Goal: Transaction & Acquisition: Purchase product/service

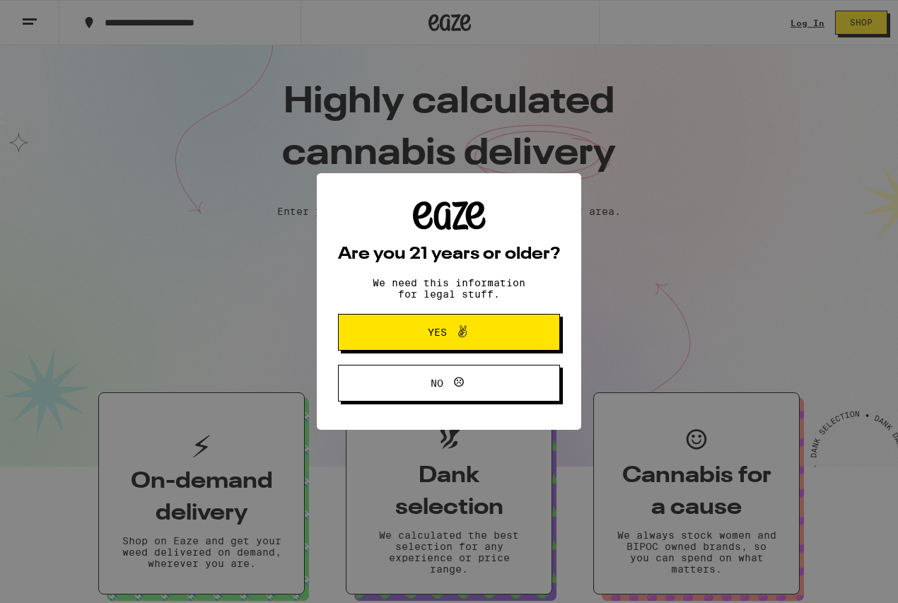
click at [467, 331] on icon at bounding box center [462, 331] width 17 height 17
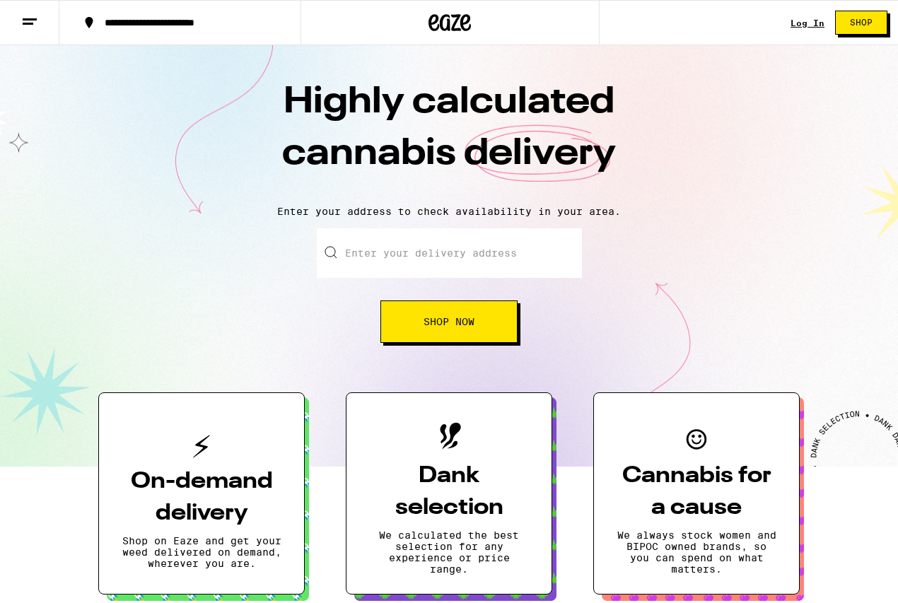
click at [811, 21] on link "Log In" at bounding box center [807, 22] width 34 height 9
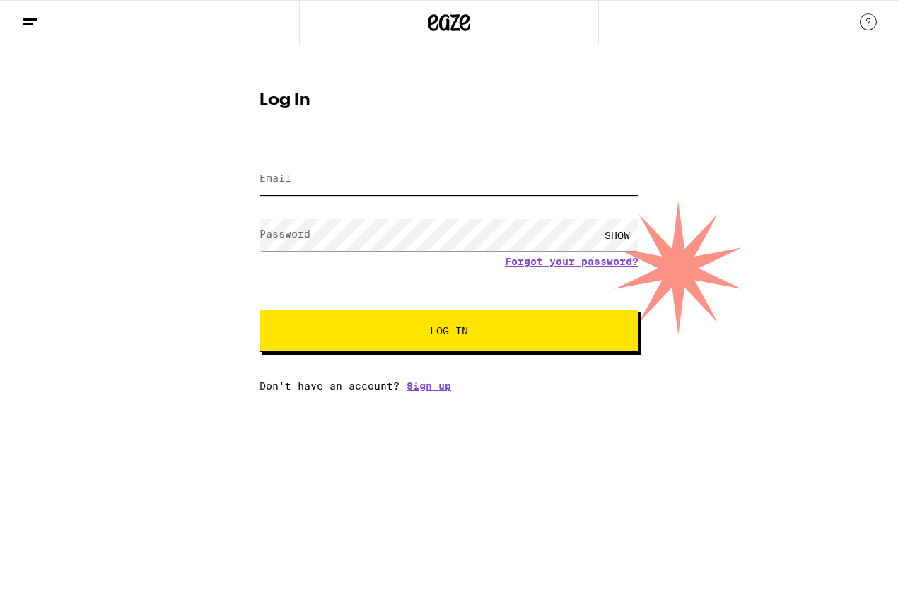
type input "zarawallis@yahoo.com"
click at [449, 332] on button "Log In" at bounding box center [448, 331] width 379 height 42
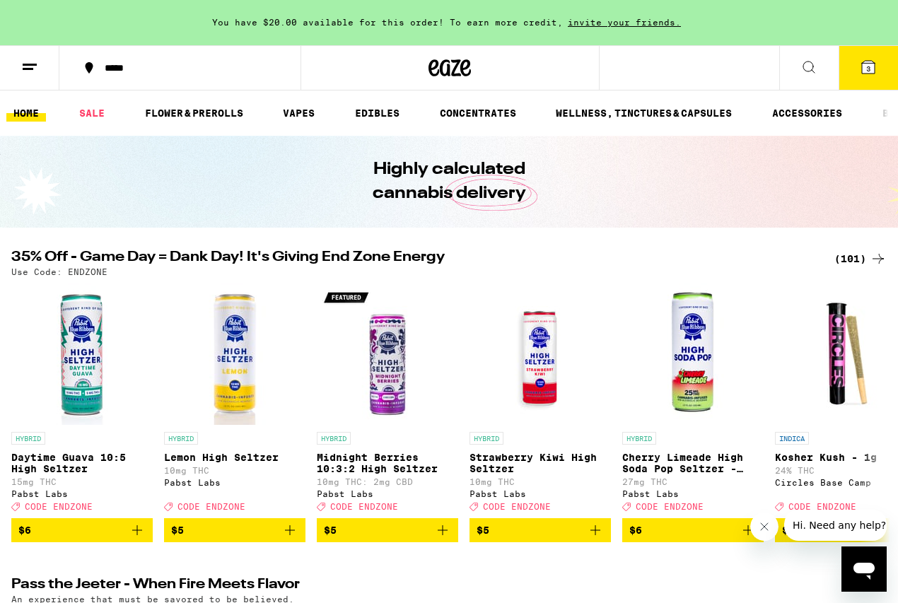
click at [874, 67] on icon at bounding box center [868, 67] width 13 height 13
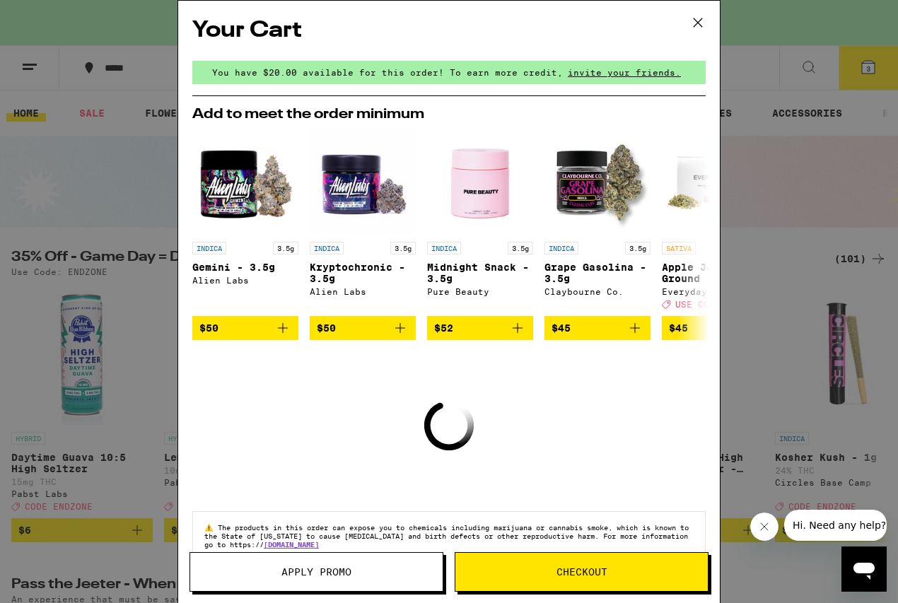
click at [700, 22] on icon at bounding box center [697, 22] width 21 height 21
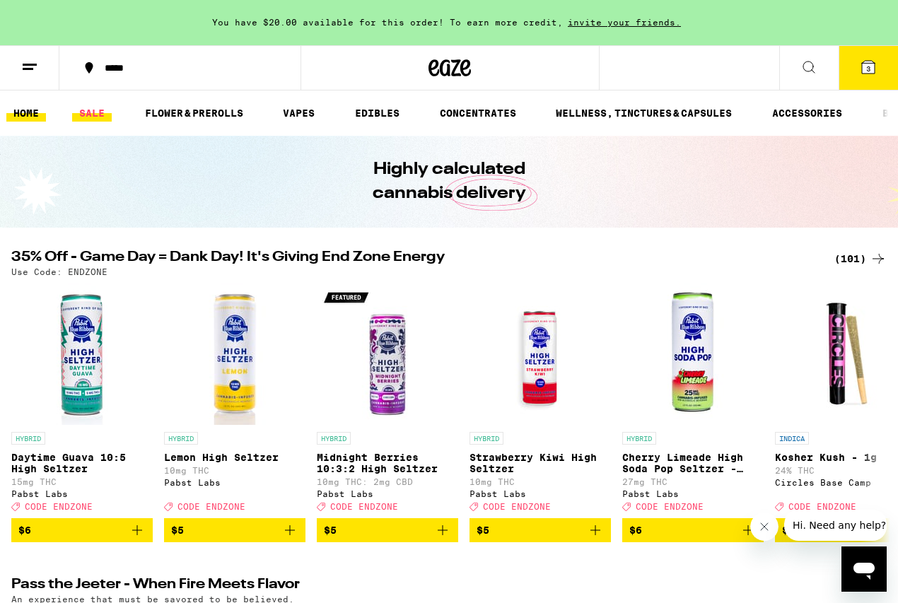
click at [93, 108] on link "SALE" at bounding box center [92, 113] width 40 height 17
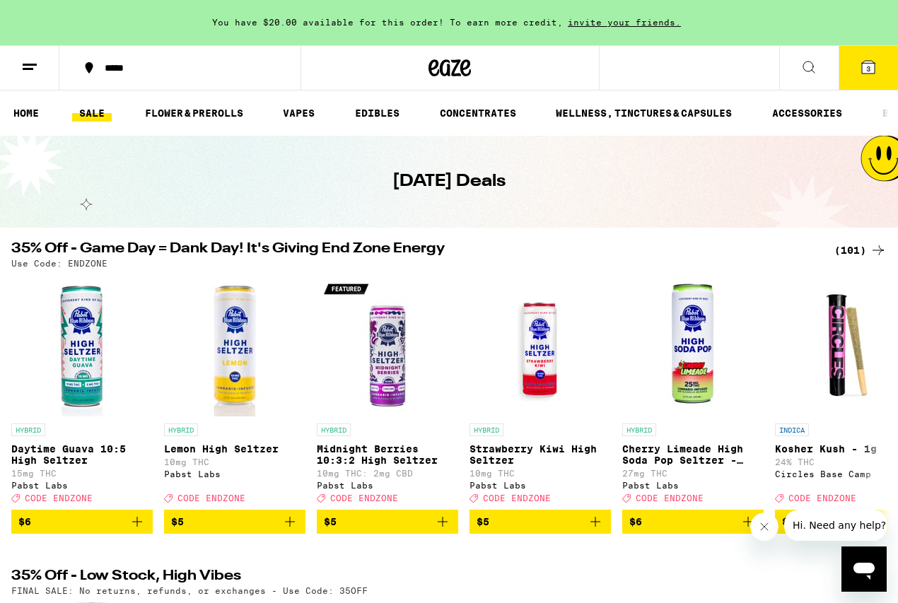
click at [863, 74] on icon at bounding box center [868, 67] width 17 height 17
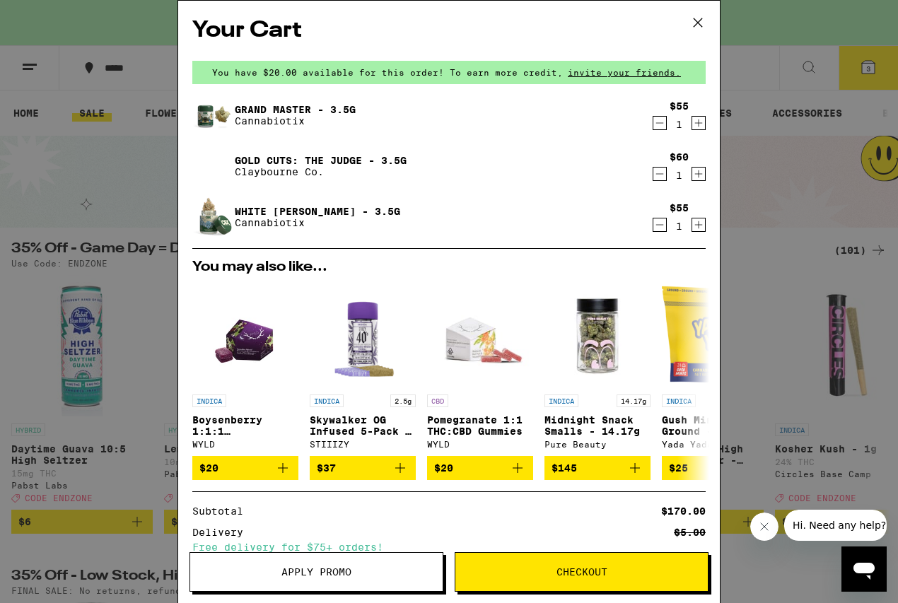
click at [663, 120] on icon "Decrement" at bounding box center [659, 123] width 13 height 17
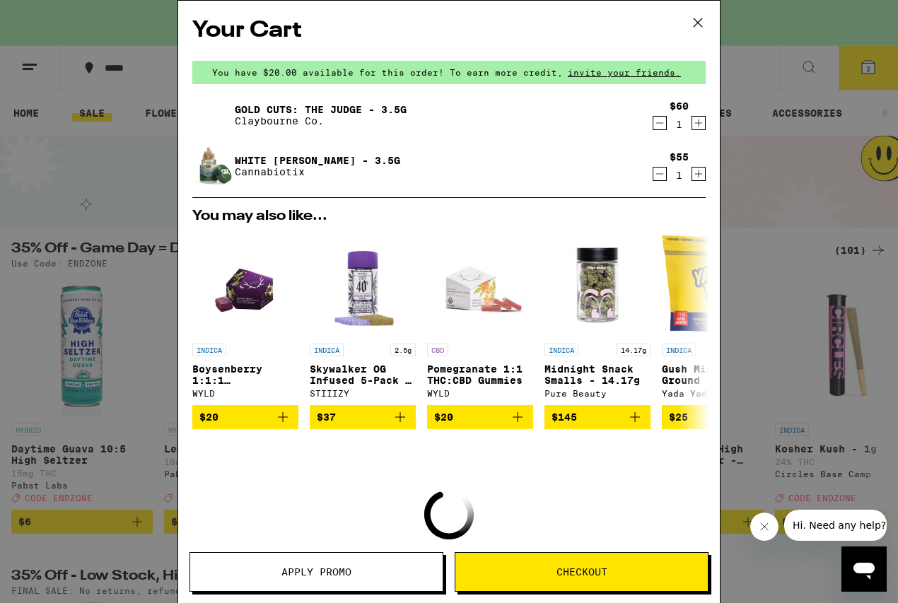
click at [659, 120] on icon "Decrement" at bounding box center [659, 123] width 13 height 17
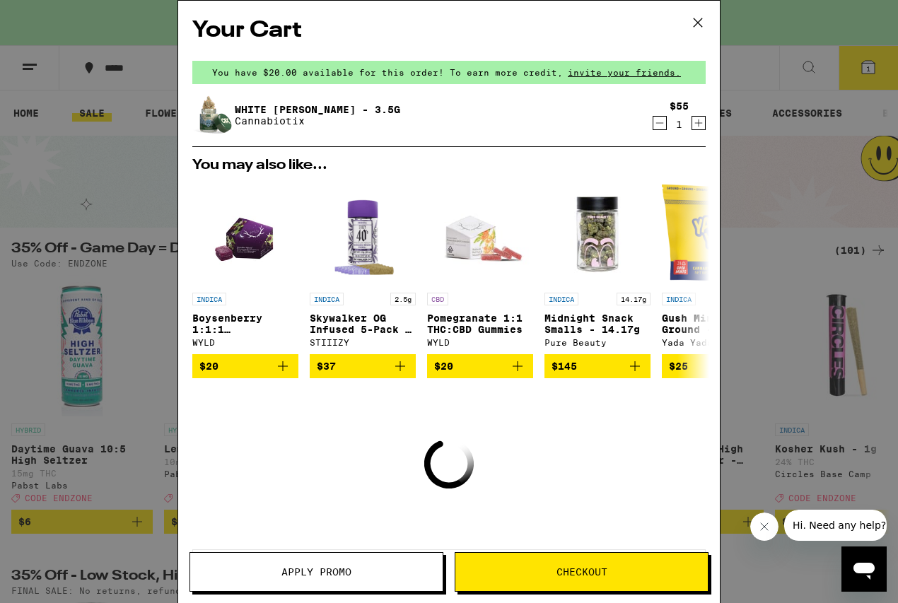
click at [658, 124] on icon "Decrement" at bounding box center [659, 123] width 13 height 17
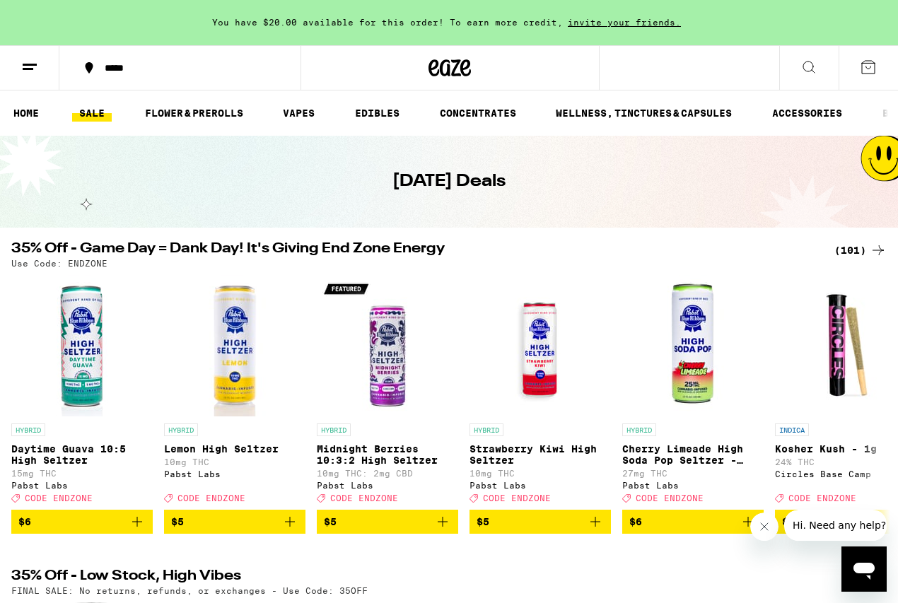
click at [31, 55] on button at bounding box center [29, 68] width 59 height 45
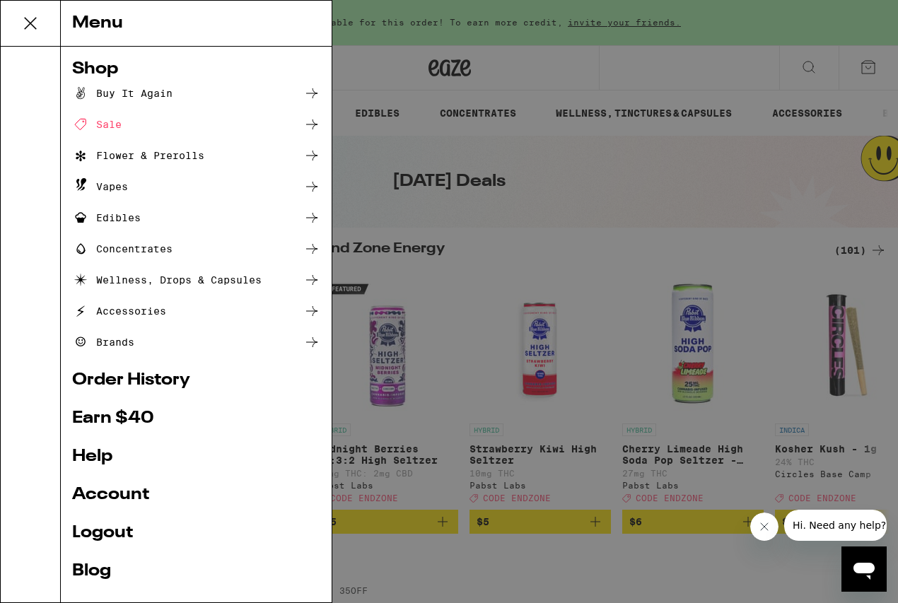
click at [127, 91] on div "Buy It Again" at bounding box center [122, 93] width 100 height 17
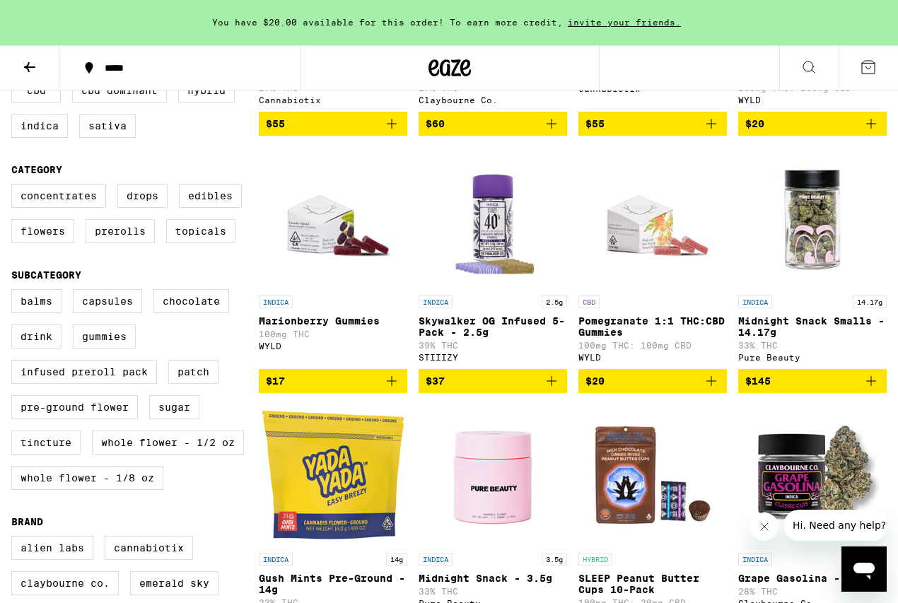
scroll to position [361, 0]
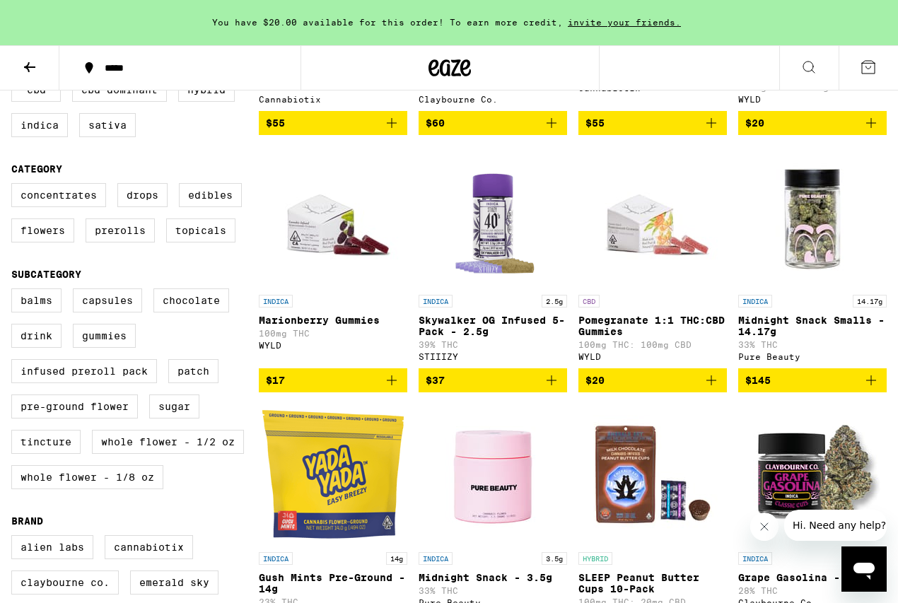
click at [830, 389] on span "$145" at bounding box center [812, 380] width 134 height 17
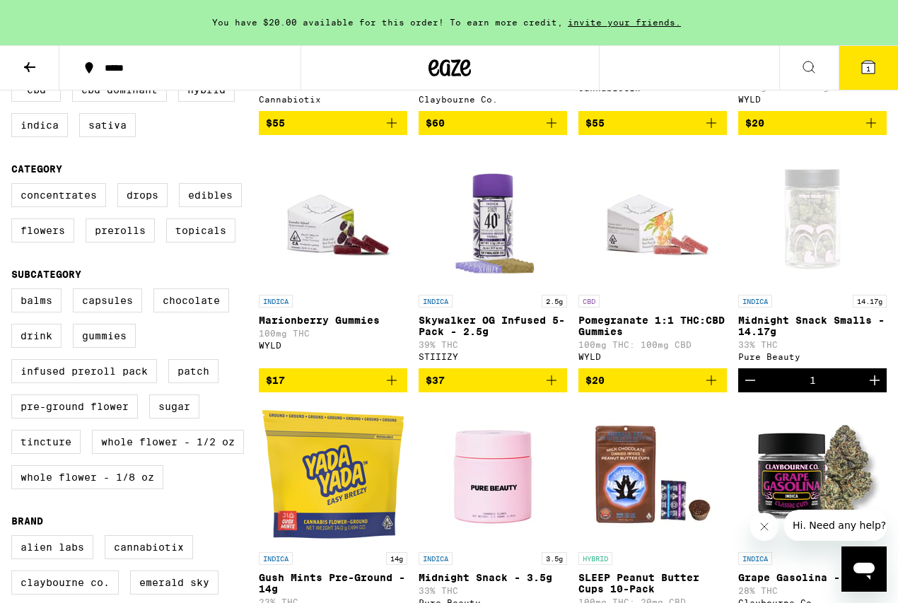
click at [759, 521] on icon "Close message from company" at bounding box center [764, 526] width 11 height 11
click at [881, 56] on button "1" at bounding box center [868, 68] width 59 height 44
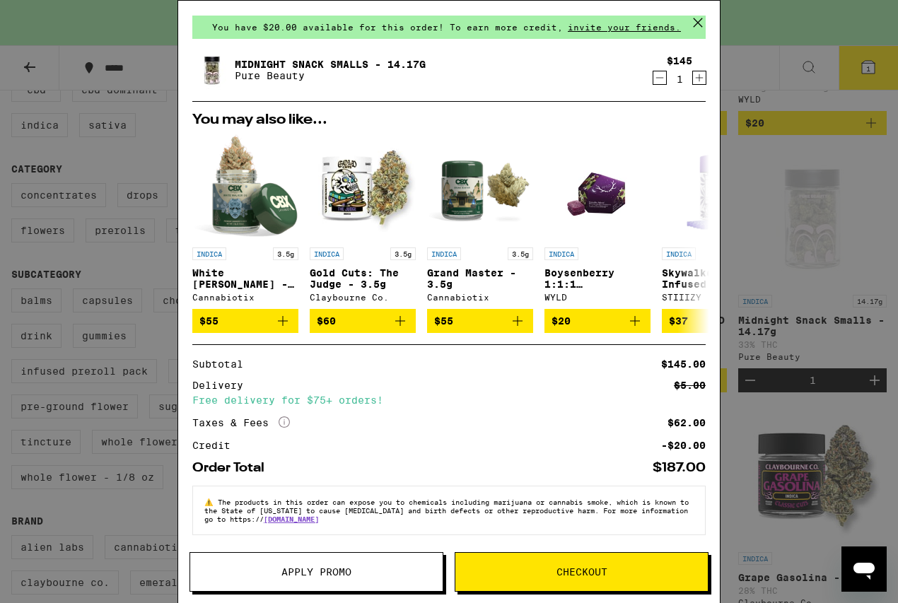
scroll to position [54, 0]
click at [547, 571] on span "Checkout" at bounding box center [581, 572] width 252 height 10
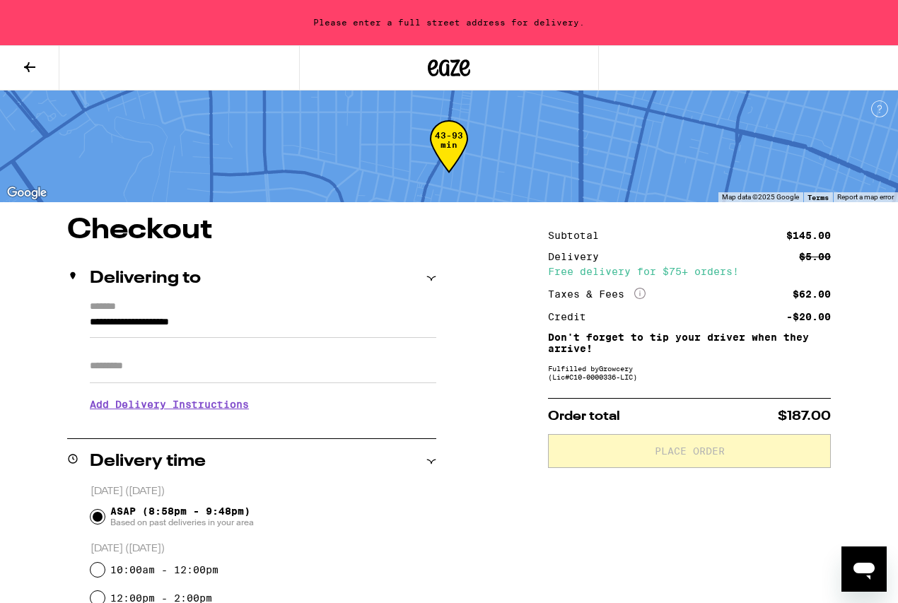
click at [460, 11] on div "Please enter a full street address for delivery." at bounding box center [449, 22] width 898 height 45
click at [88, 323] on div "**********" at bounding box center [251, 362] width 369 height 122
click at [91, 323] on input "**********" at bounding box center [263, 326] width 346 height 24
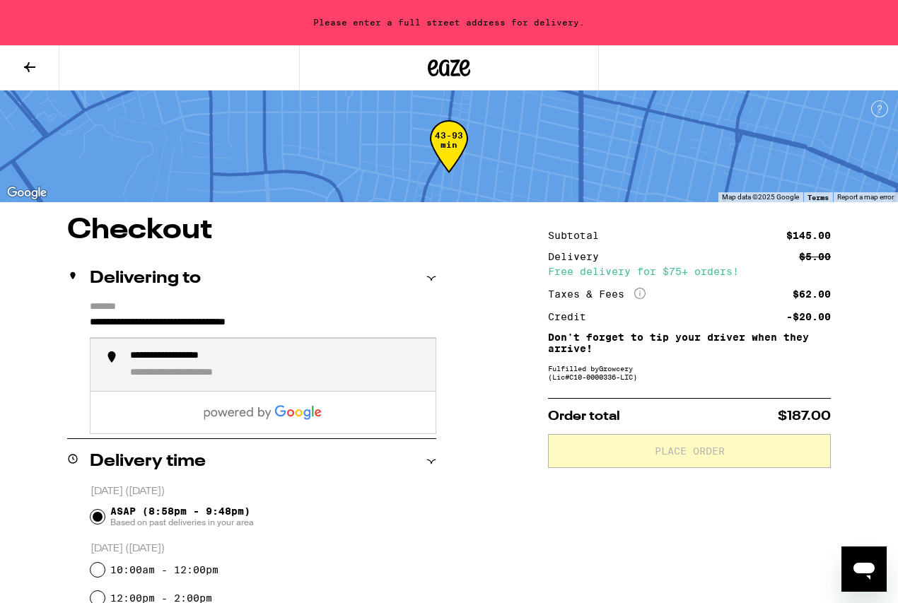
click at [158, 370] on div "**********" at bounding box center [203, 373] width 147 height 13
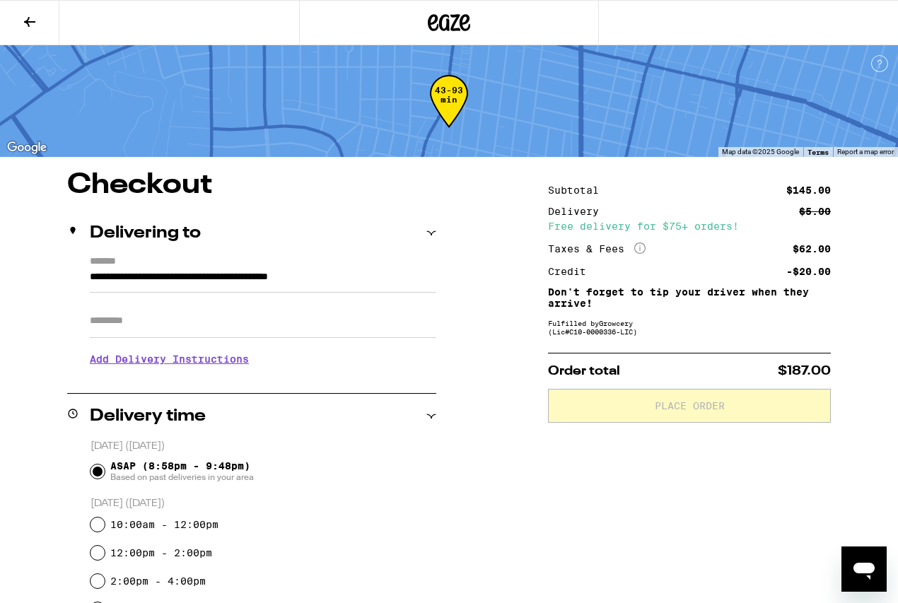
type input "**********"
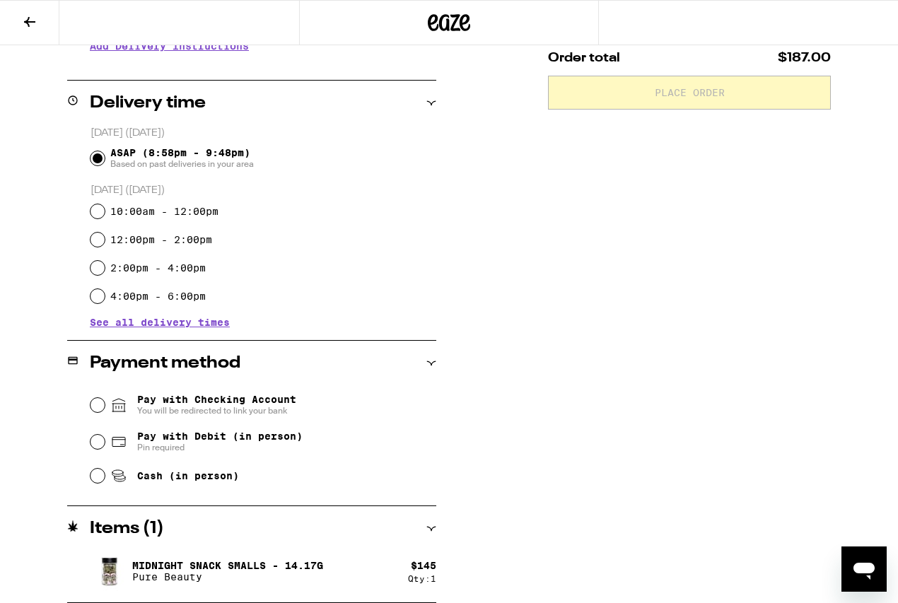
scroll to position [313, 0]
click at [95, 442] on input "Pay with Debit (in person) Pin required" at bounding box center [98, 442] width 14 height 14
radio input "true"
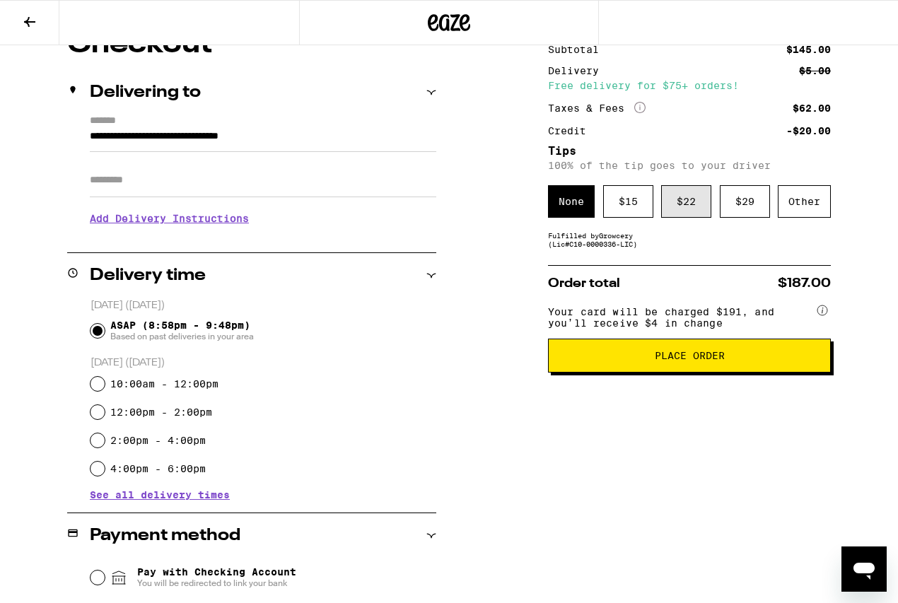
scroll to position [144, 0]
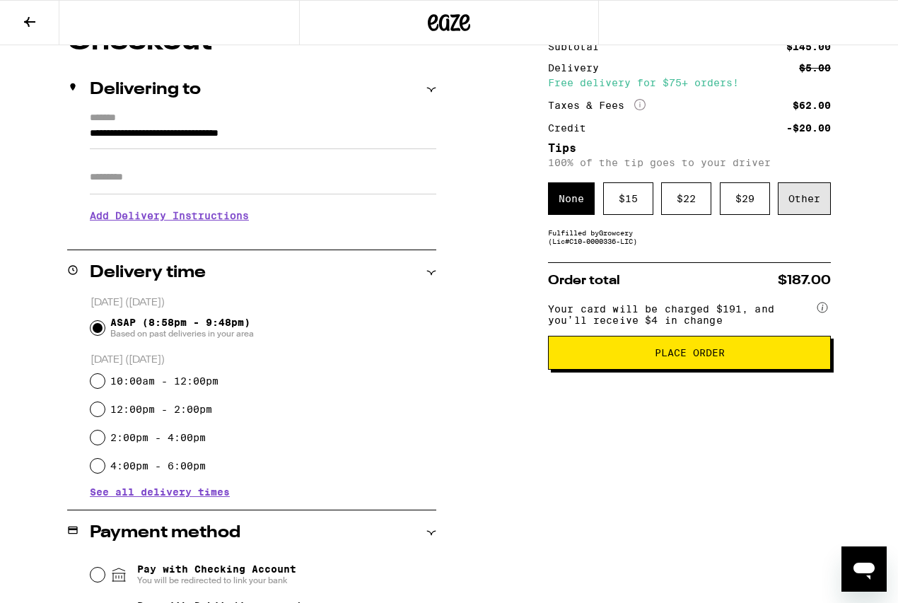
click at [812, 203] on div "Other" at bounding box center [804, 198] width 53 height 33
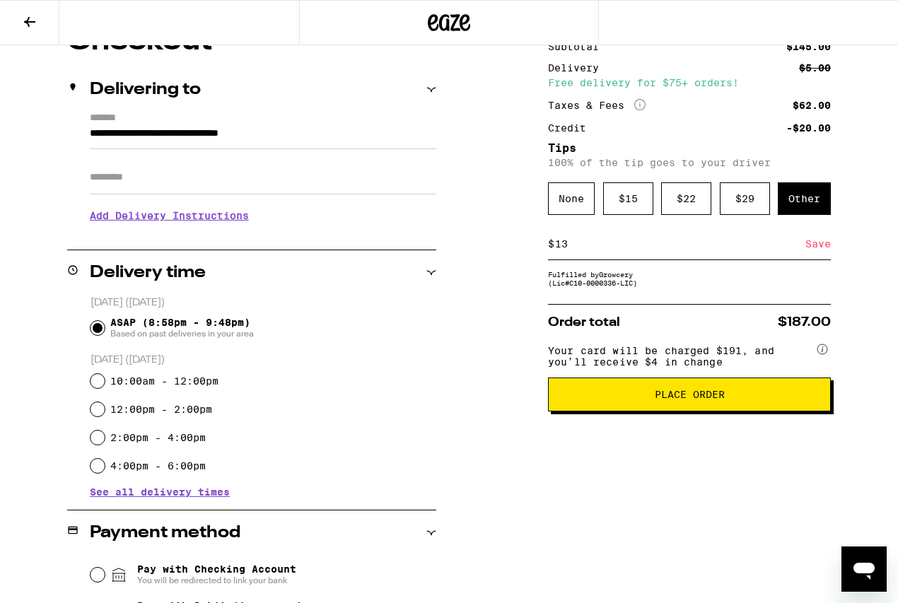
type input "13"
click at [819, 247] on div "Save" at bounding box center [817, 243] width 25 height 31
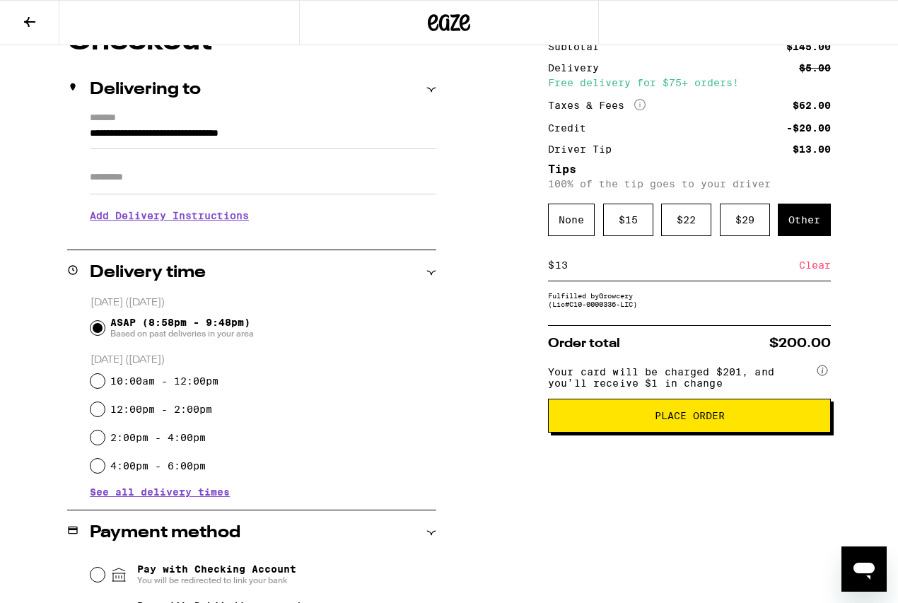
click at [638, 420] on button "Place Order" at bounding box center [689, 416] width 283 height 34
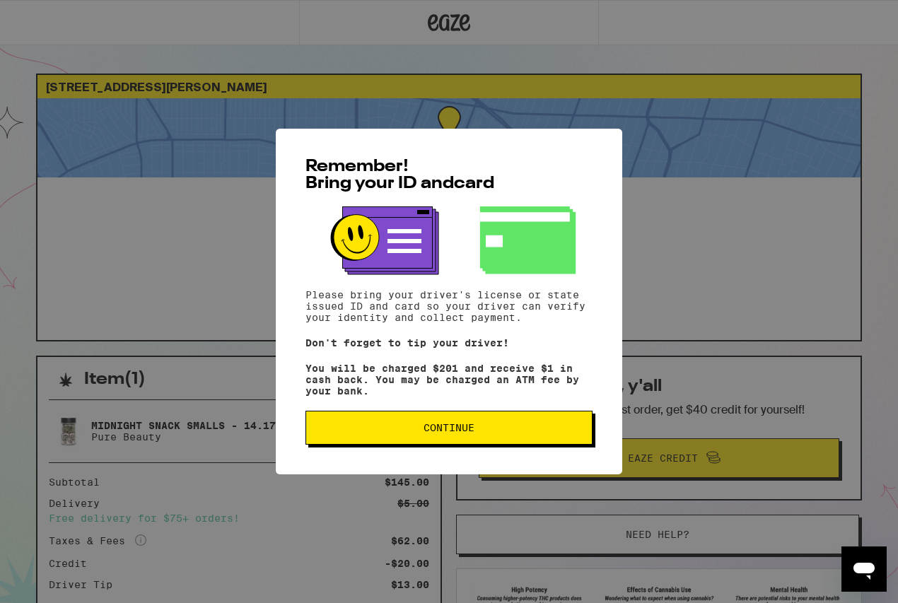
click at [539, 424] on button "Continue" at bounding box center [448, 428] width 287 height 34
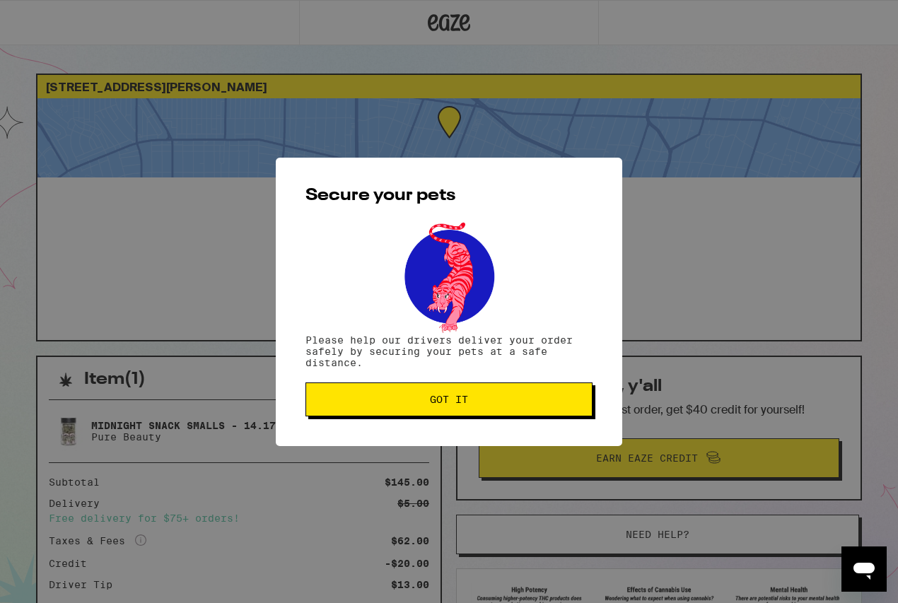
click at [515, 396] on button "Got it" at bounding box center [448, 400] width 287 height 34
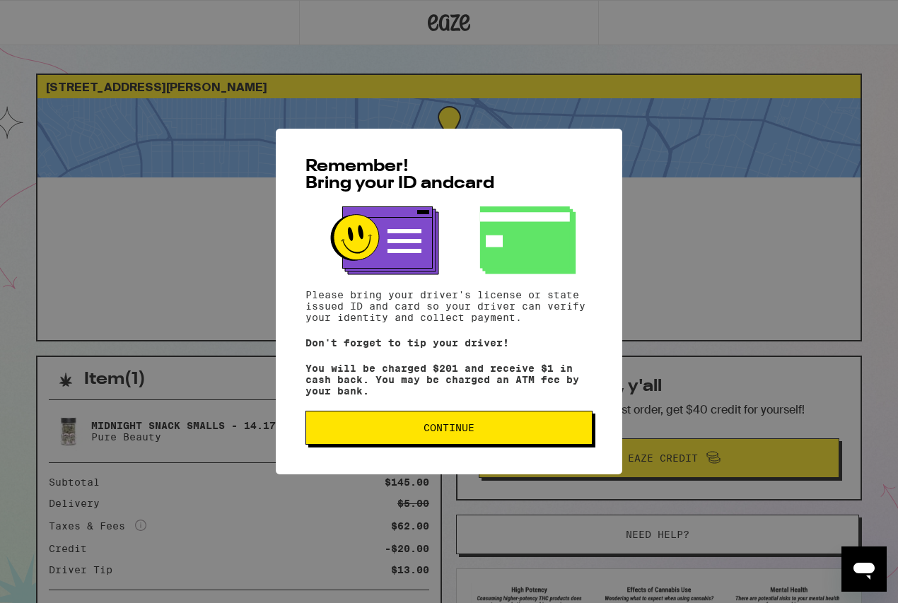
click at [348, 427] on button "Continue" at bounding box center [448, 428] width 287 height 34
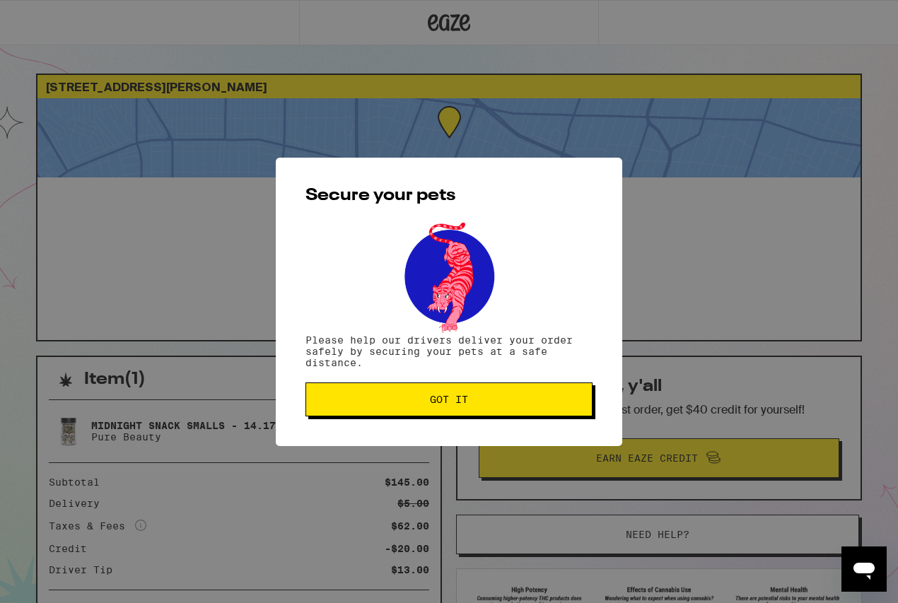
click at [347, 404] on span "Got it" at bounding box center [448, 400] width 263 height 10
